Goal: Task Accomplishment & Management: Use online tool/utility

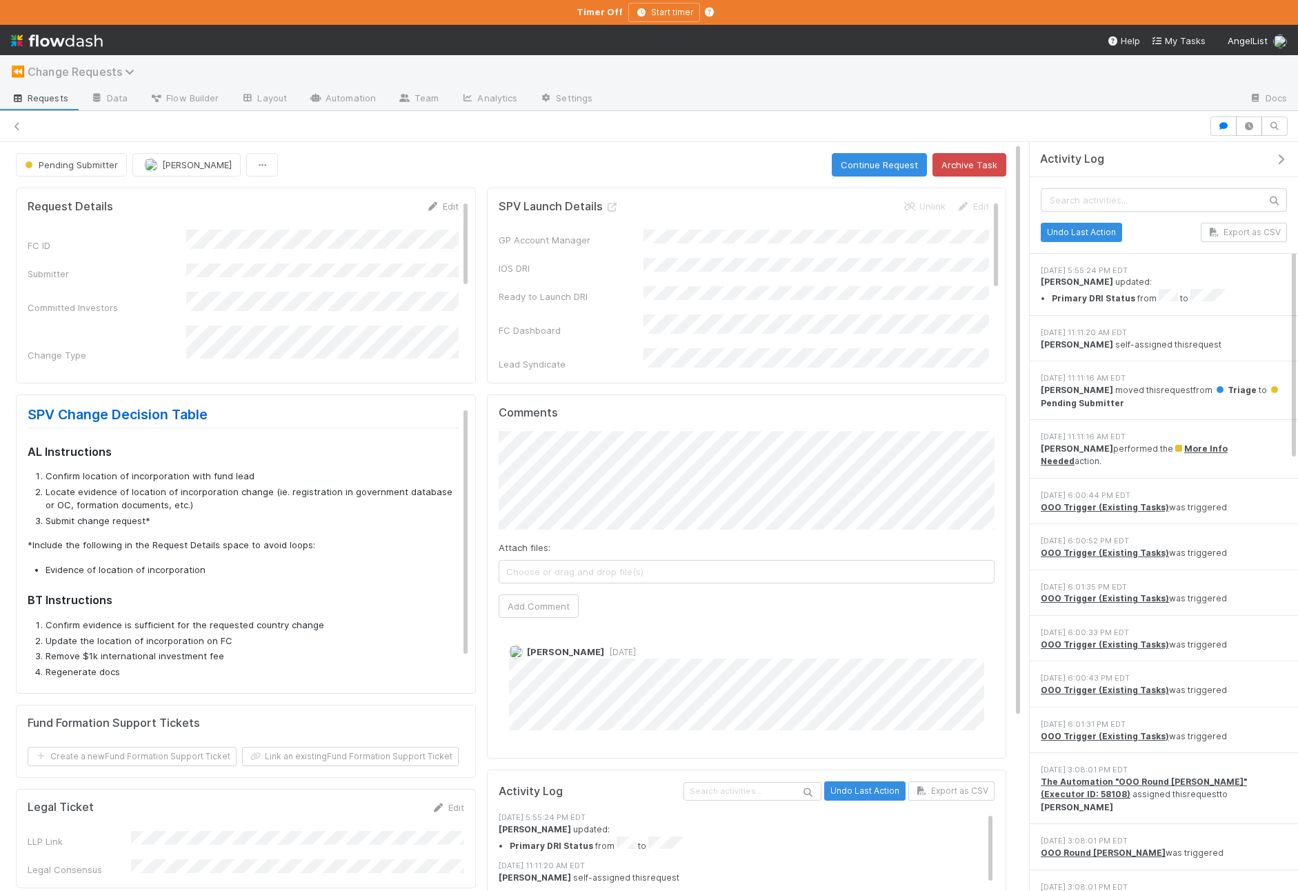
click at [75, 68] on span "Change Requests" at bounding box center [85, 72] width 114 height 14
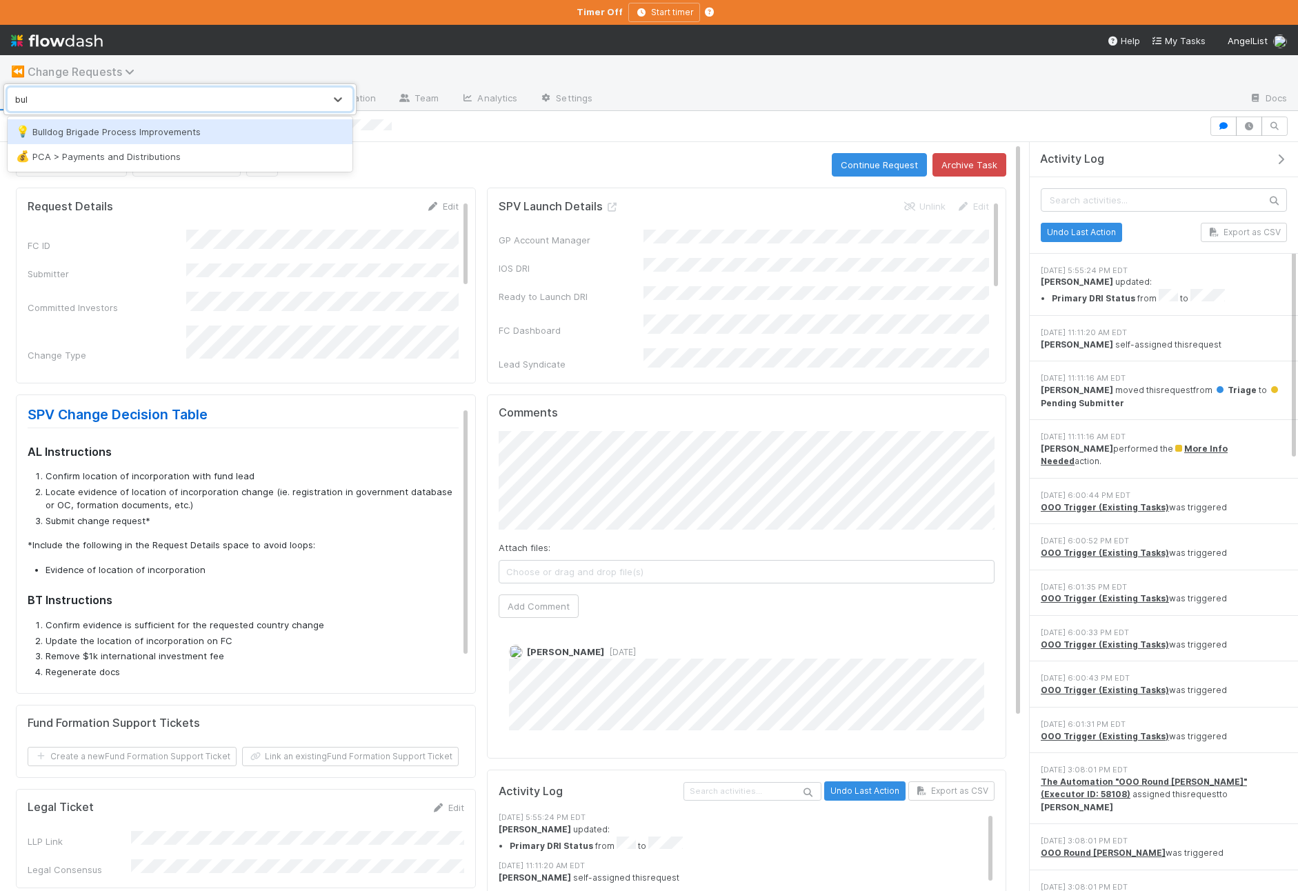
type input "bull"
click at [152, 132] on div "💡 Bulldog Brigade Process Improvements" at bounding box center [180, 132] width 328 height 14
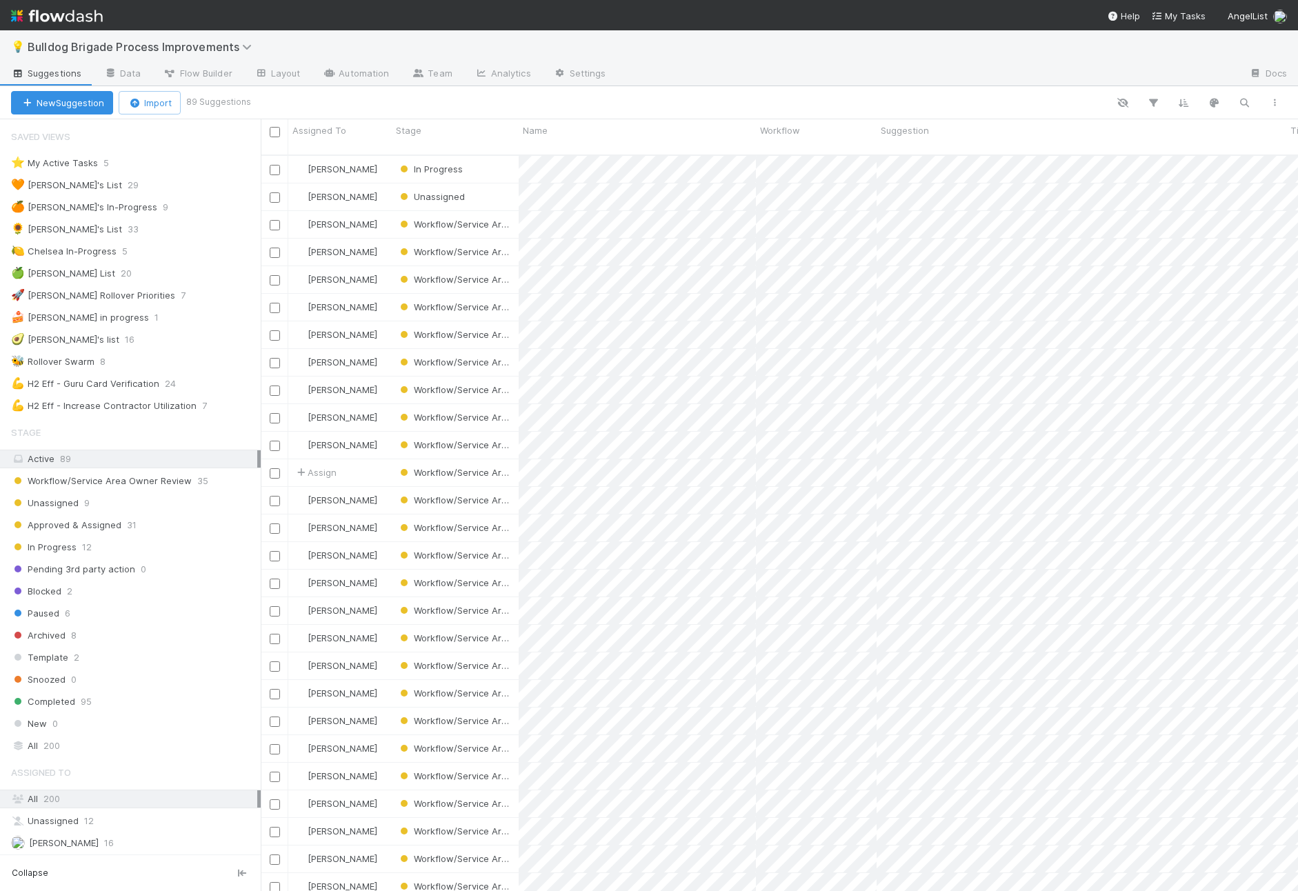
scroll to position [747, 1037]
click at [1153, 104] on icon "button" at bounding box center [1153, 103] width 14 height 12
click at [1000, 143] on button "Add Filter" at bounding box center [941, 144] width 414 height 20
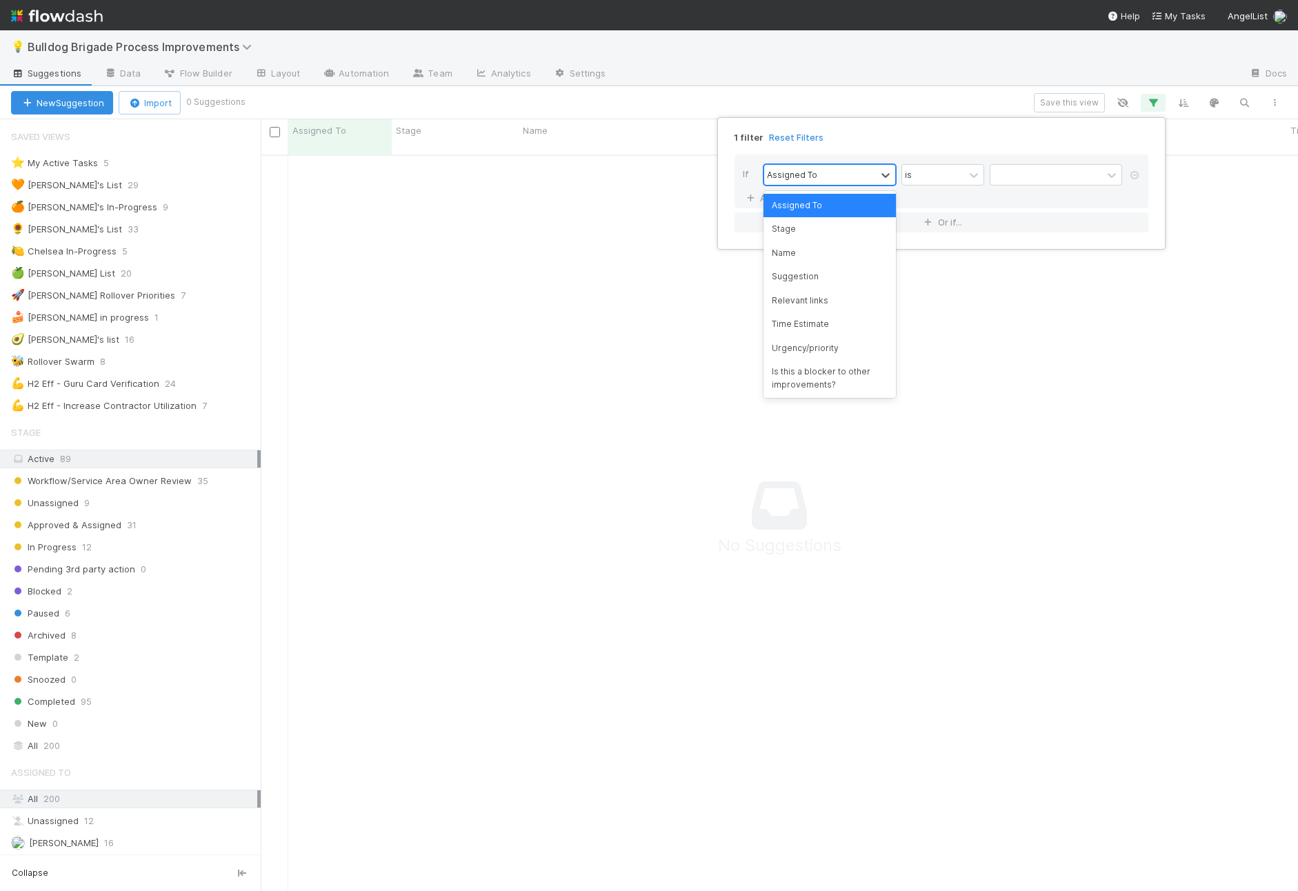
click at [819, 177] on div "Assigned To" at bounding box center [820, 175] width 112 height 20
click at [838, 288] on div "Submitter" at bounding box center [829, 290] width 132 height 23
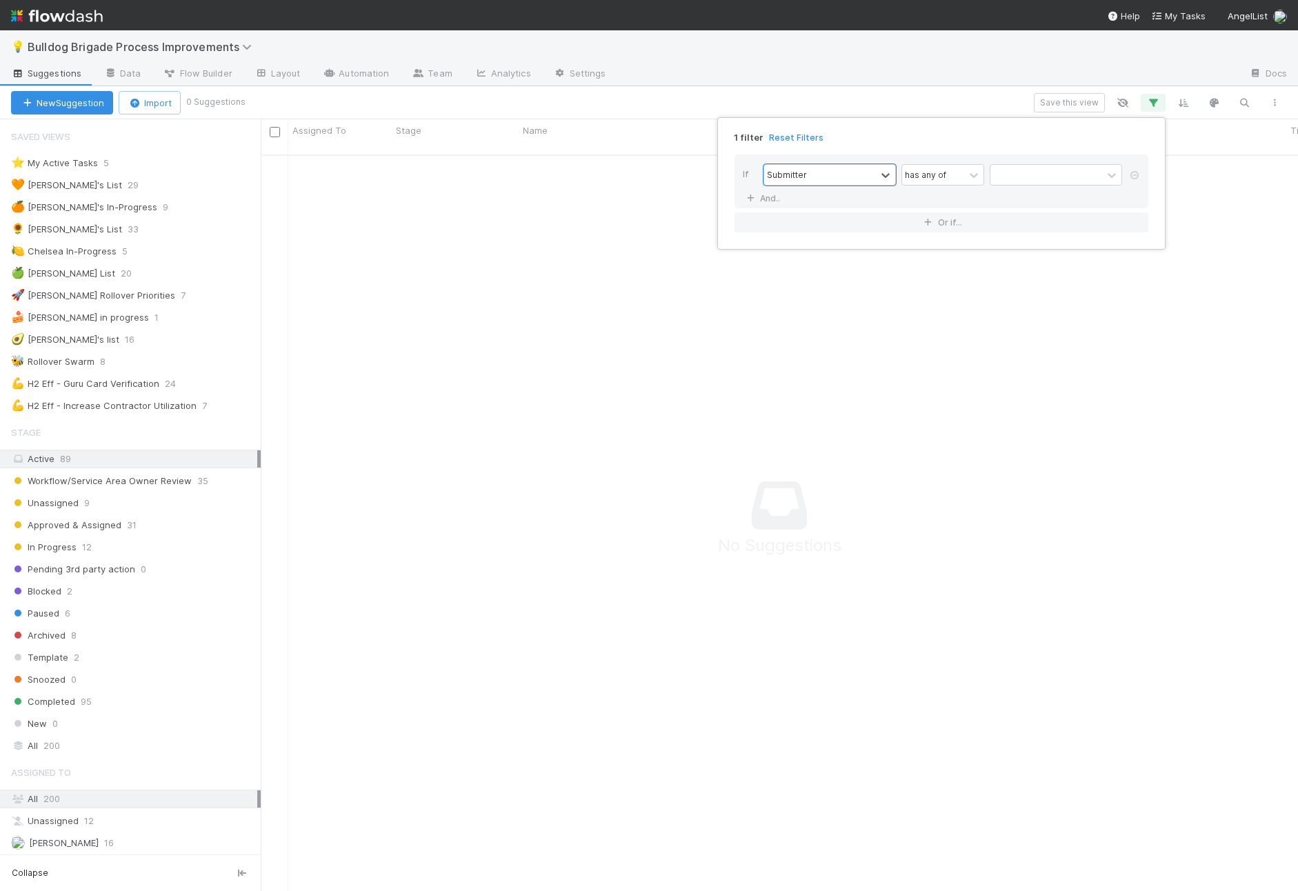
scroll to position [747, 1037]
click at [969, 179] on icon at bounding box center [974, 175] width 14 height 14
click at [965, 252] on div "is exactly" at bounding box center [942, 252] width 83 height 23
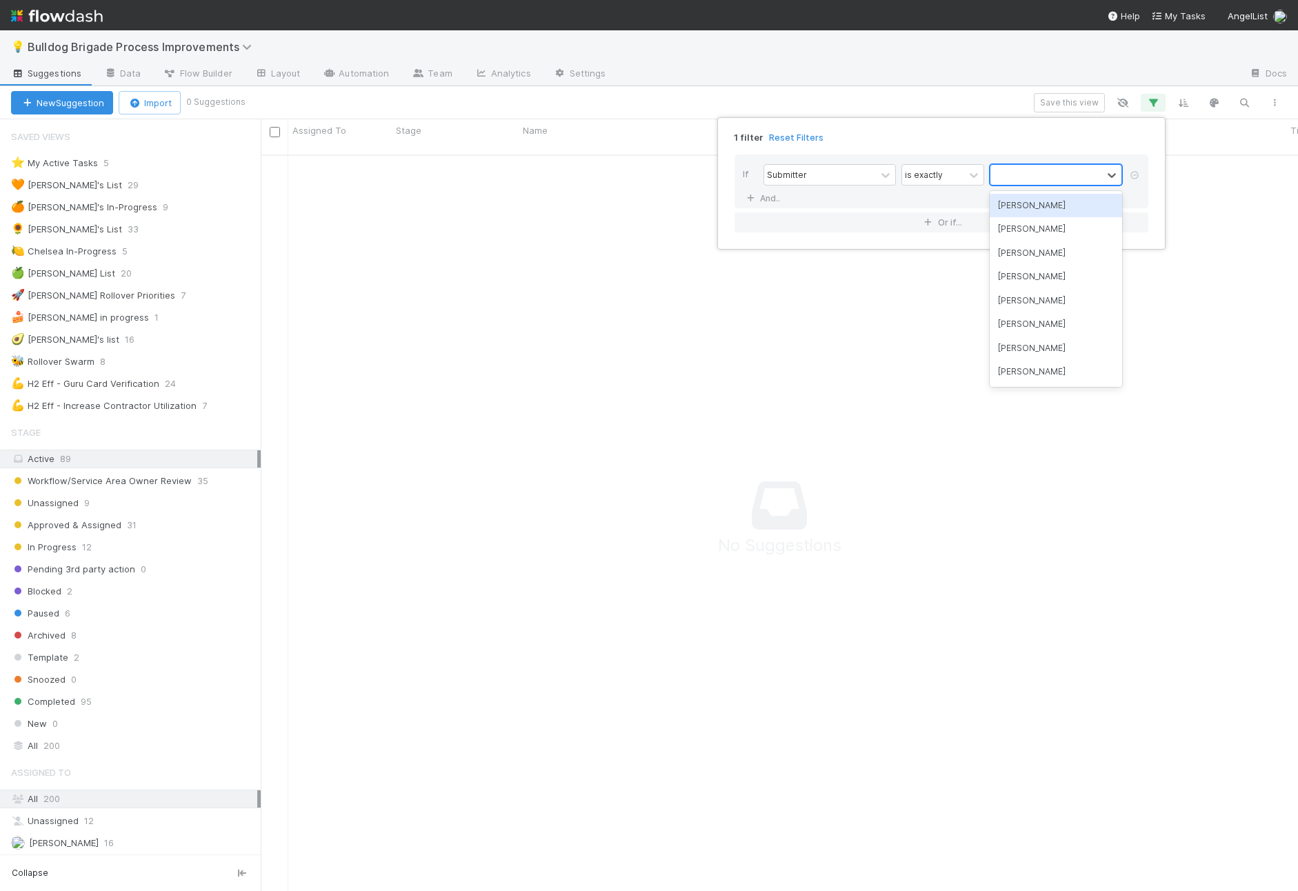
click at [1049, 174] on div at bounding box center [1046, 175] width 112 height 20
click at [1061, 282] on div "[PERSON_NAME]" at bounding box center [1055, 276] width 132 height 23
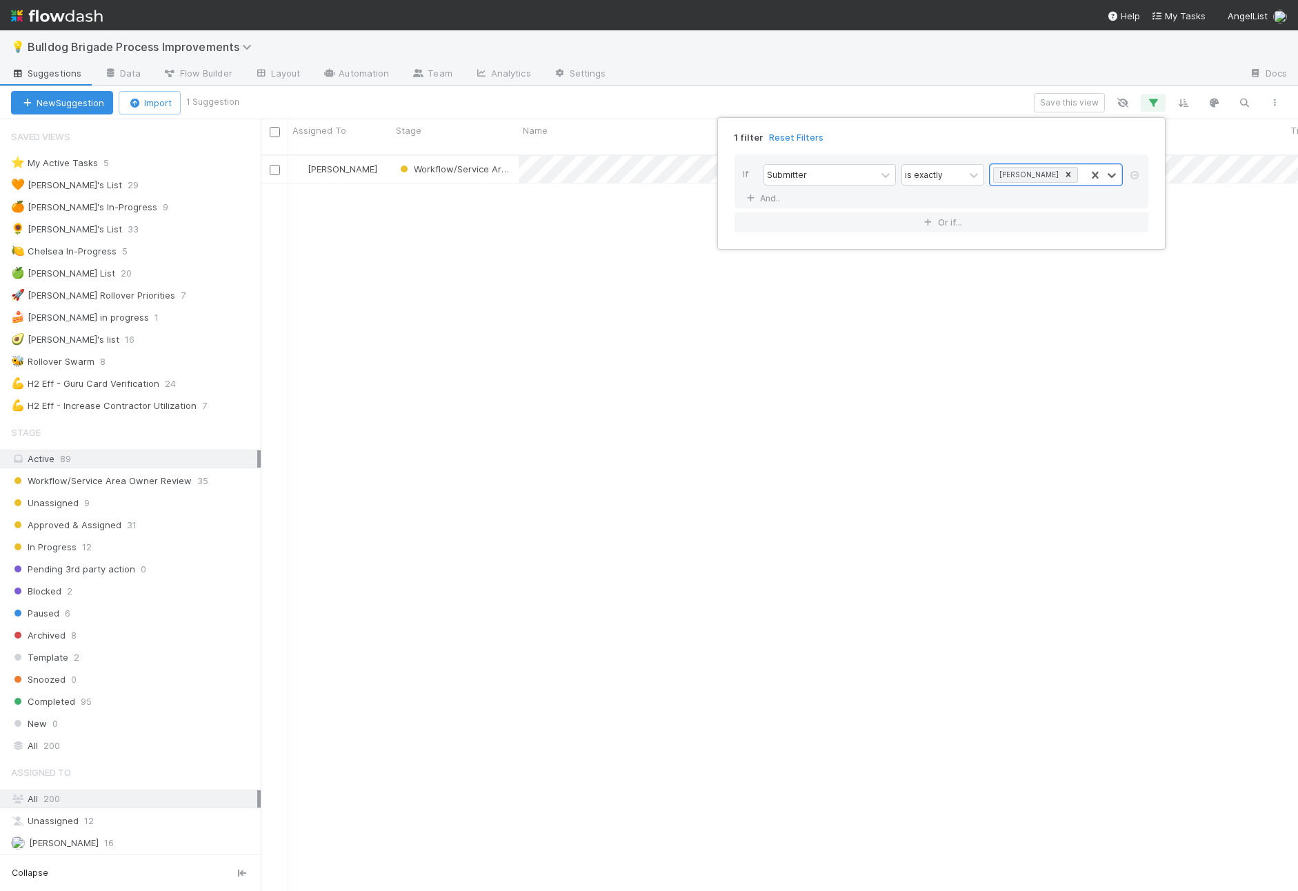
click at [876, 87] on div "1 filter Reset Filters If Submitter is exactly option [PERSON_NAME], selected. …" at bounding box center [649, 445] width 1298 height 891
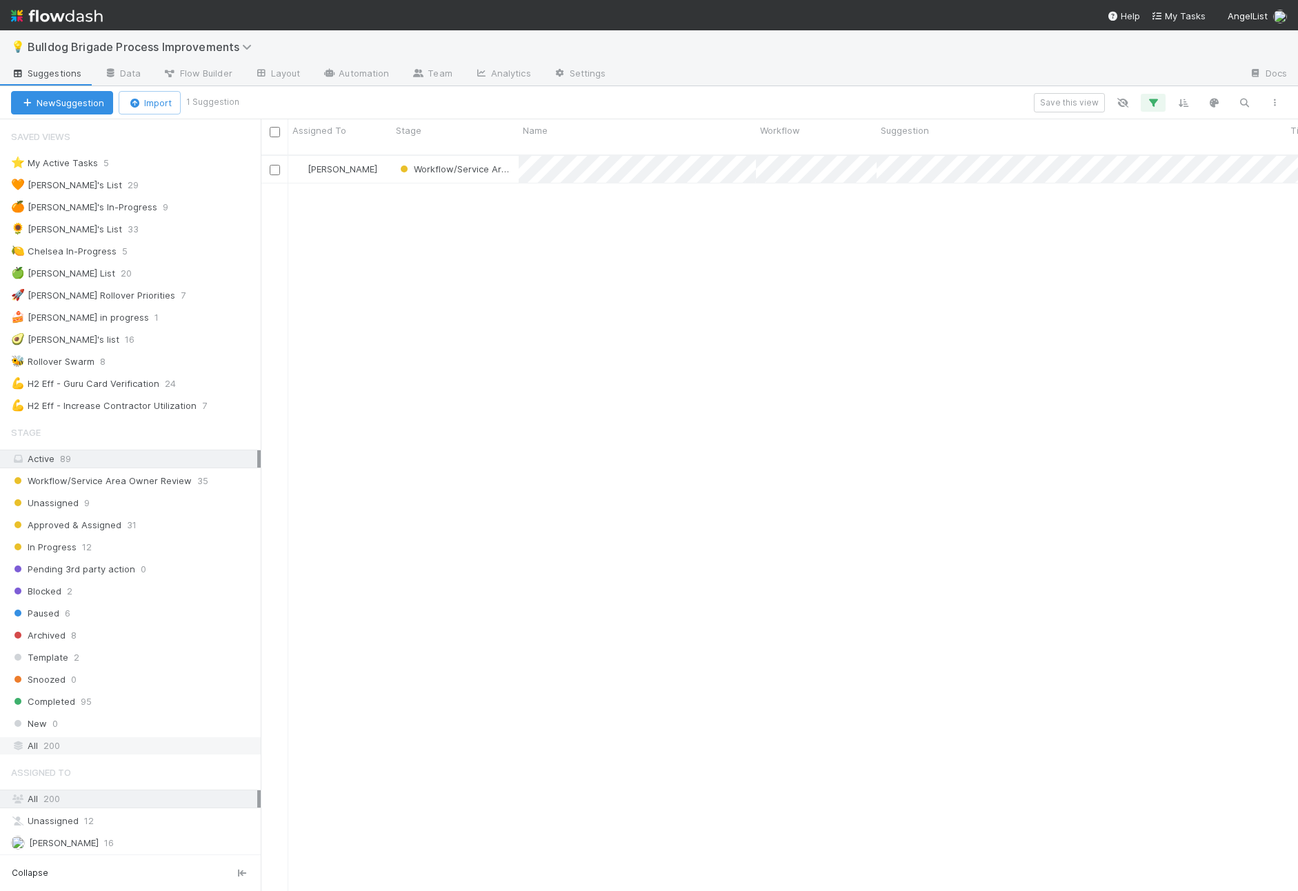
click at [116, 748] on div "All 200" at bounding box center [134, 745] width 246 height 17
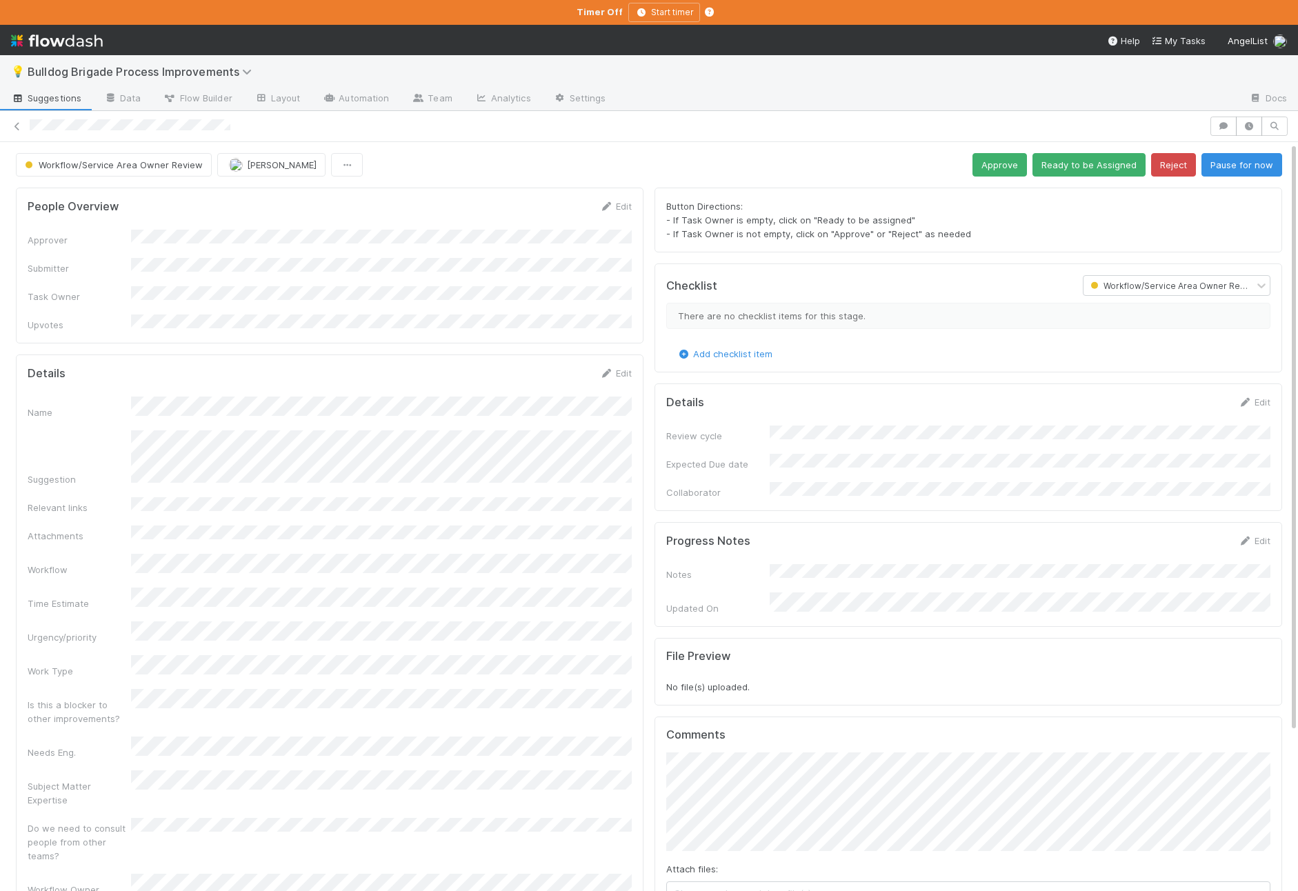
click at [12, 84] on div "💡 Bulldog Brigade Process Improvements" at bounding box center [649, 71] width 1298 height 33
click at [19, 94] on icon at bounding box center [18, 98] width 14 height 8
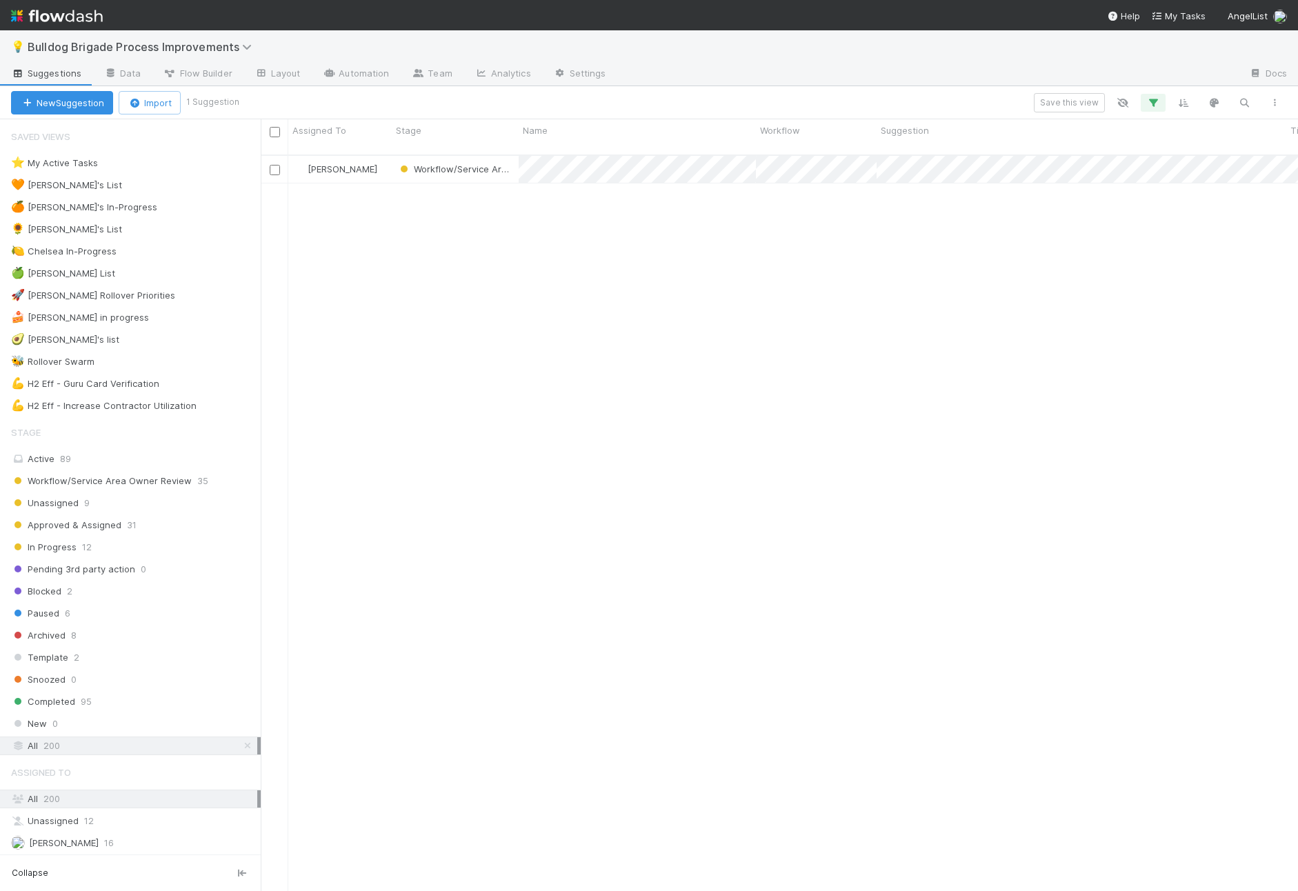
scroll to position [747, 1037]
drag, startPoint x: 131, startPoint y: 443, endPoint x: 128, endPoint y: 451, distance: 8.1
click at [131, 443] on div "Stage" at bounding box center [130, 433] width 261 height 28
click at [128, 455] on div "Active 89" at bounding box center [134, 458] width 246 height 17
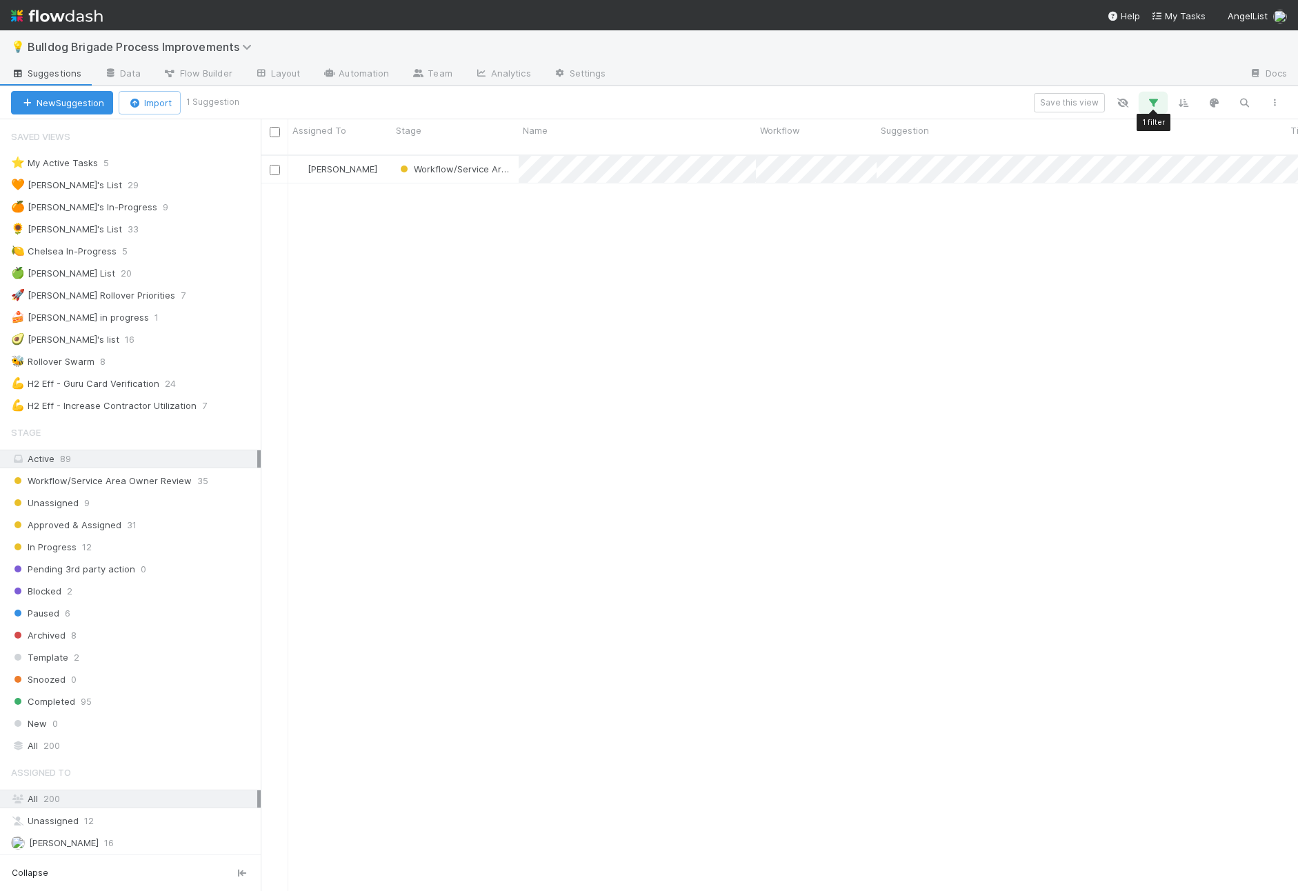
click at [1154, 104] on icon "button" at bounding box center [1153, 103] width 14 height 12
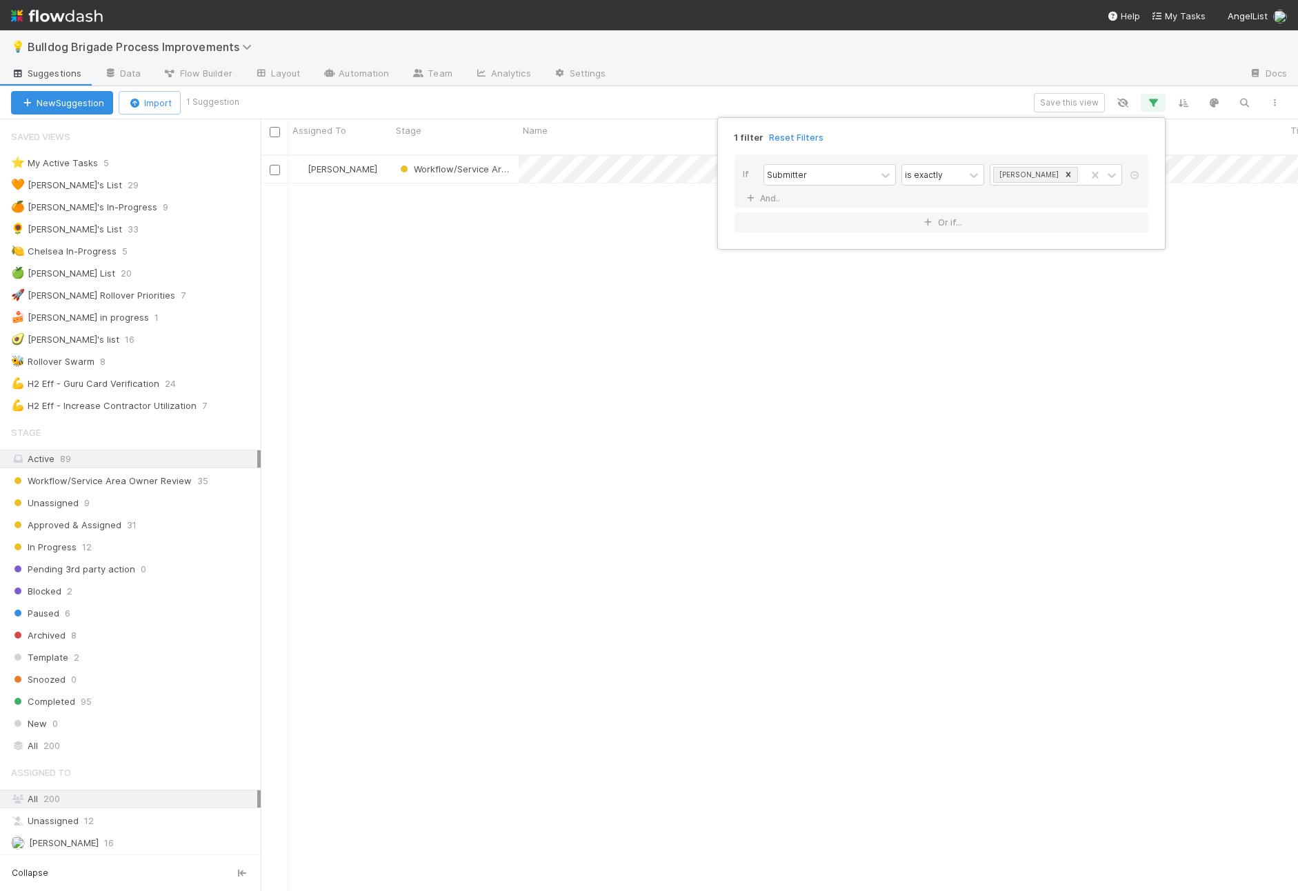
click at [1137, 171] on icon at bounding box center [1134, 175] width 14 height 8
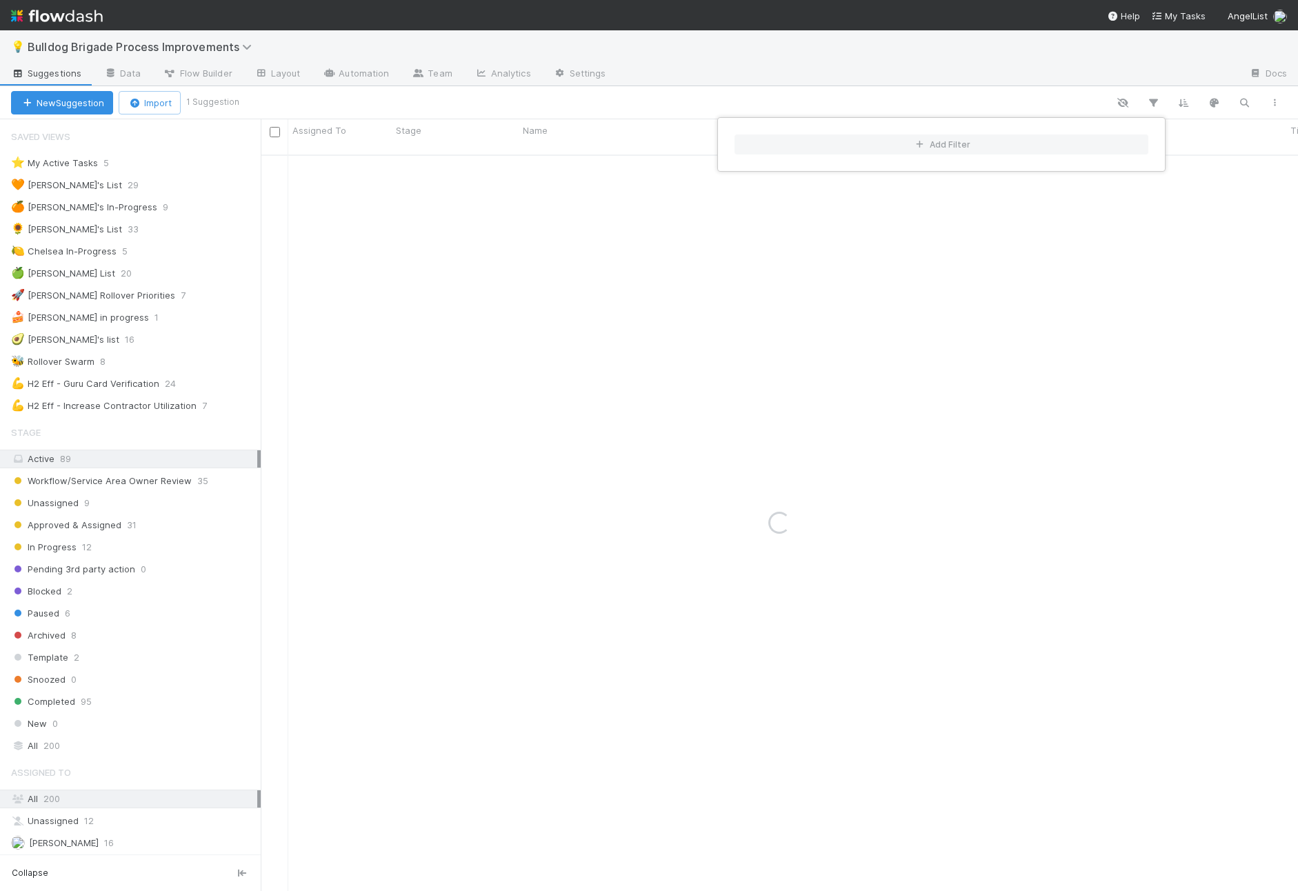
click at [938, 85] on div "Add Filter" at bounding box center [649, 445] width 1298 height 891
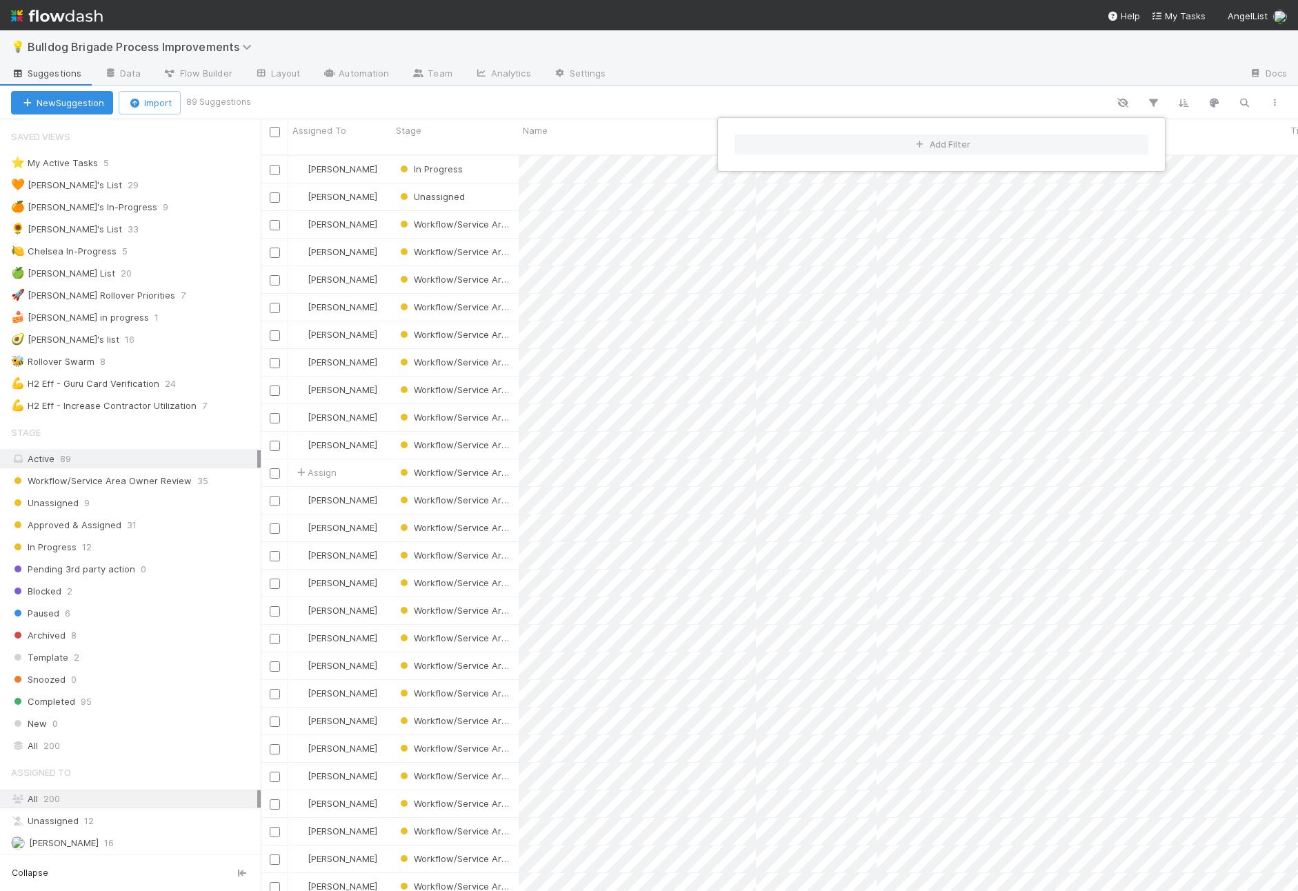
click at [944, 88] on div "Add Filter" at bounding box center [649, 445] width 1298 height 891
click at [163, 510] on div "Unassigned 9" at bounding box center [136, 502] width 250 height 17
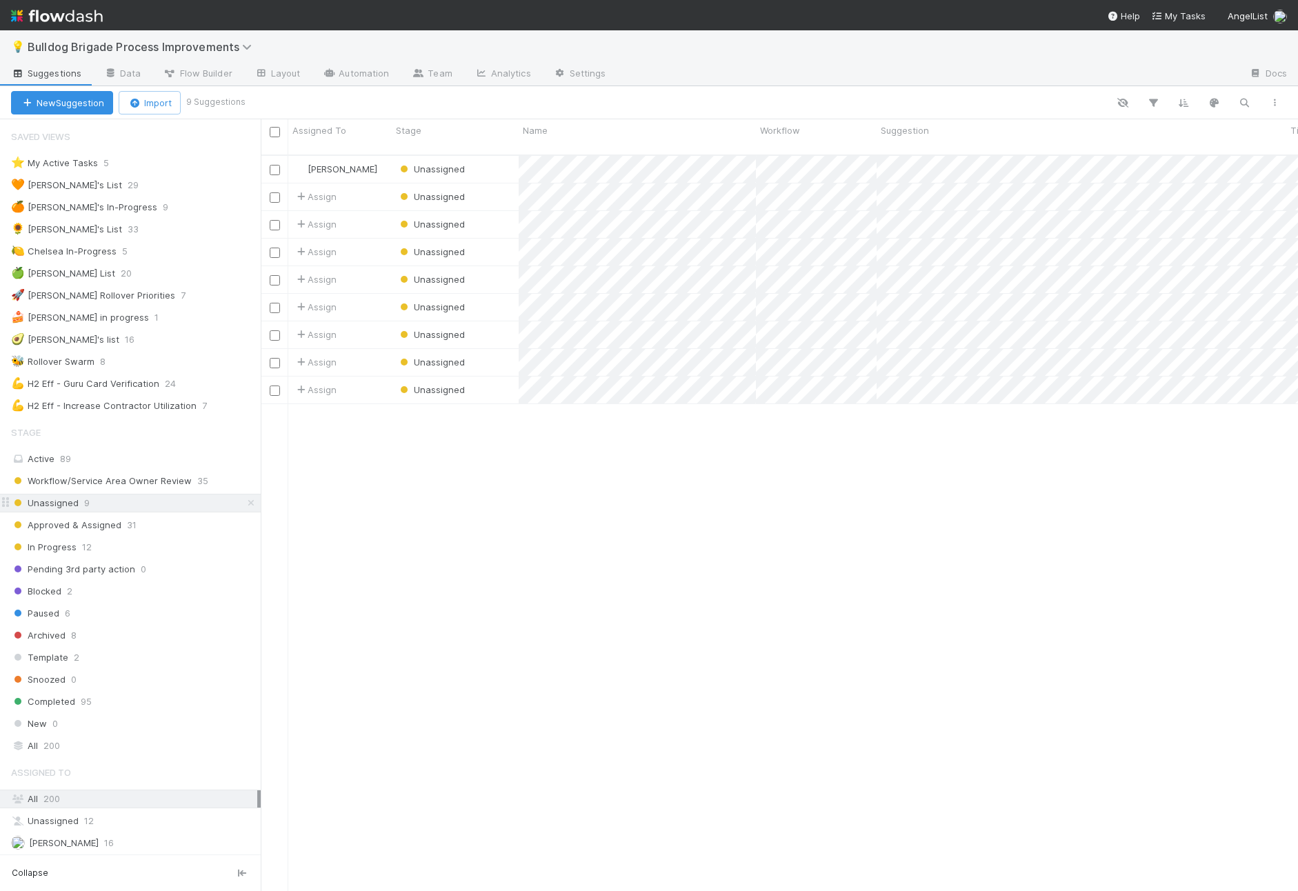
scroll to position [747, 1037]
click at [165, 530] on div "Approved & Assigned 31" at bounding box center [136, 524] width 250 height 17
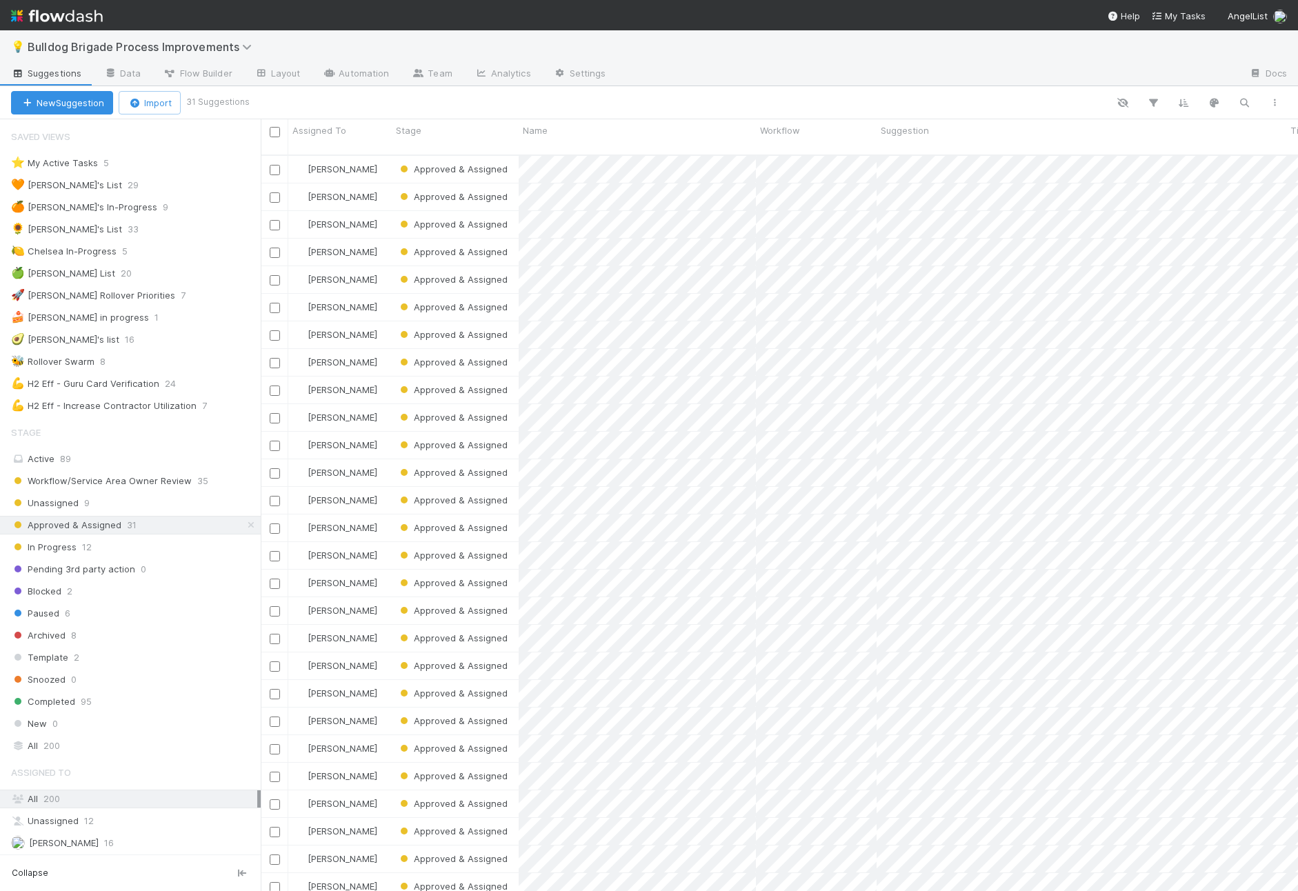
click at [561, 117] on div "New Suggestion Import 31 Suggestions" at bounding box center [649, 102] width 1298 height 33
